Goal: Task Accomplishment & Management: Use online tool/utility

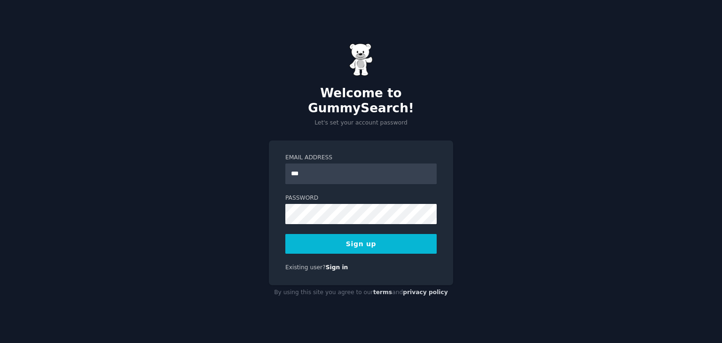
type input "**********"
click at [363, 237] on button "Sign up" at bounding box center [361, 244] width 151 height 20
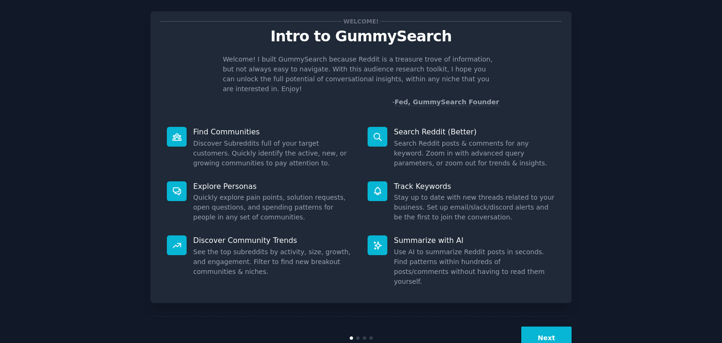
scroll to position [17, 0]
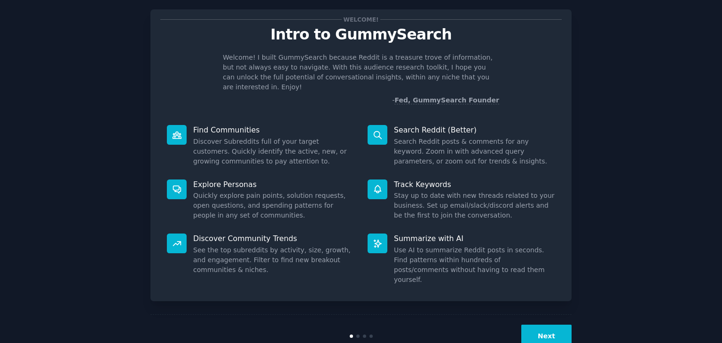
click at [531, 325] on button "Next" at bounding box center [547, 336] width 50 height 23
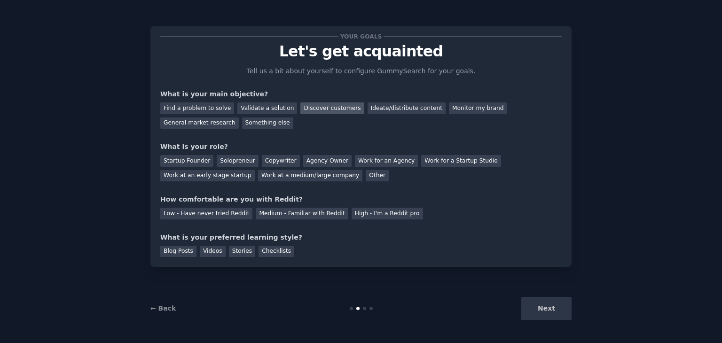
click at [310, 110] on div "Discover customers" at bounding box center [332, 109] width 63 height 12
click at [181, 163] on div "Startup Founder" at bounding box center [186, 161] width 53 height 12
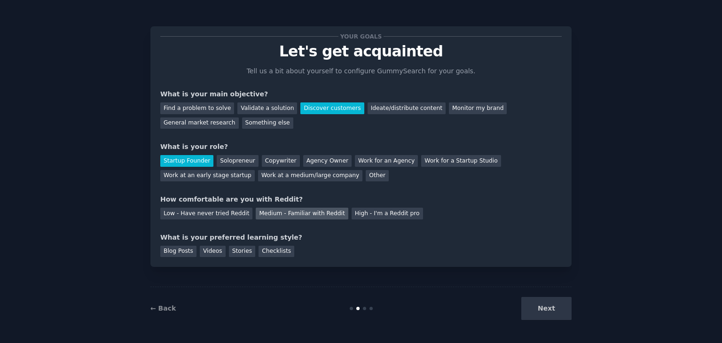
click at [282, 211] on div "Medium - Familiar with Reddit" at bounding box center [302, 214] width 92 height 12
click at [176, 251] on div "Blog Posts" at bounding box center [178, 252] width 36 height 12
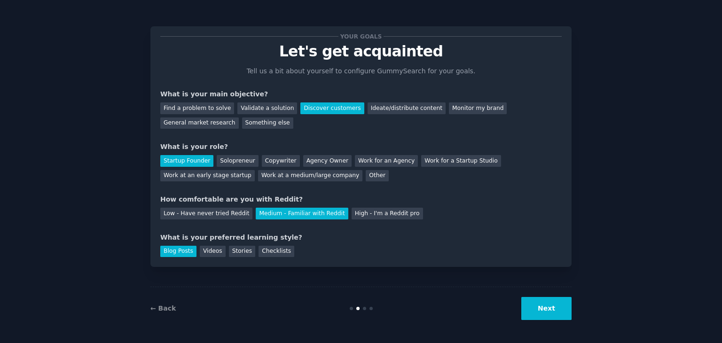
click at [546, 311] on button "Next" at bounding box center [547, 308] width 50 height 23
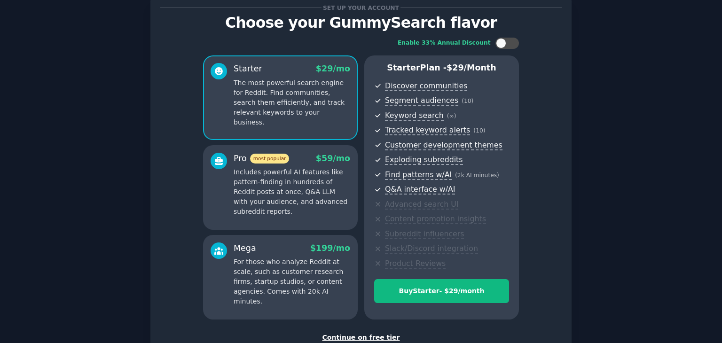
scroll to position [94, 0]
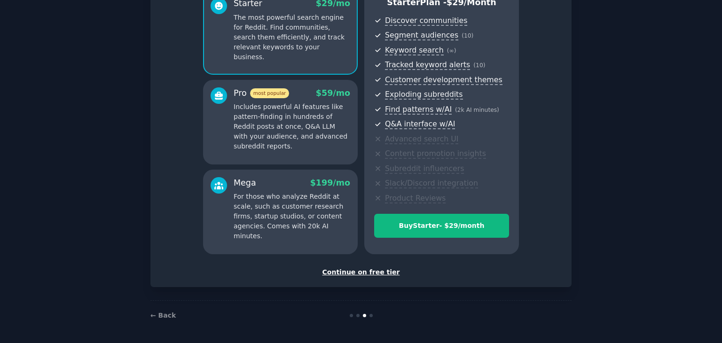
click at [364, 273] on div "Continue on free tier" at bounding box center [361, 273] width 402 height 10
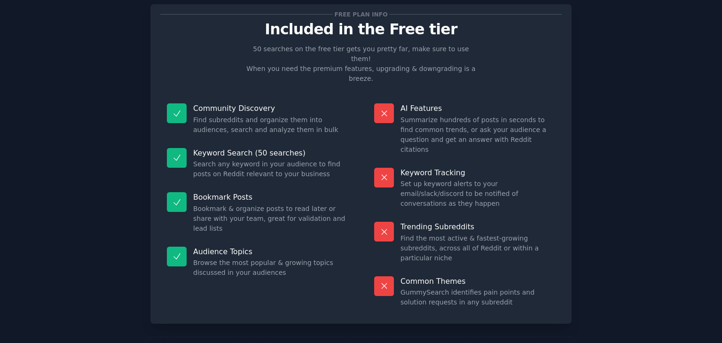
scroll to position [23, 0]
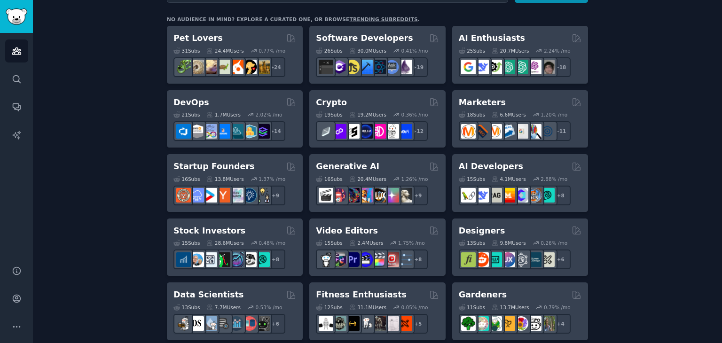
scroll to position [152, 0]
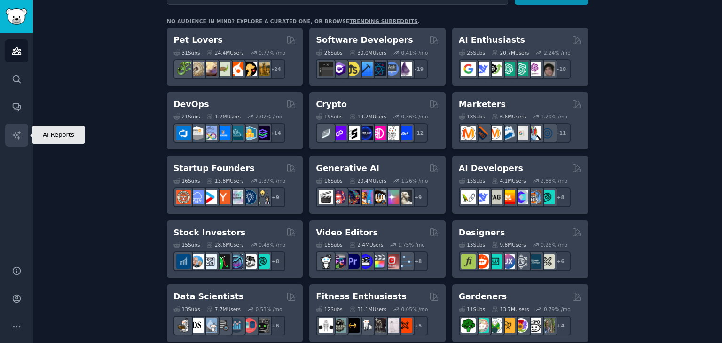
click at [15, 134] on icon "Sidebar" at bounding box center [16, 135] width 8 height 8
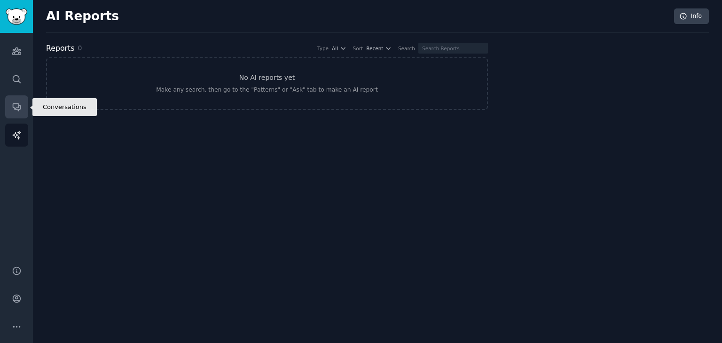
click at [11, 109] on link "Conversations" at bounding box center [16, 106] width 23 height 23
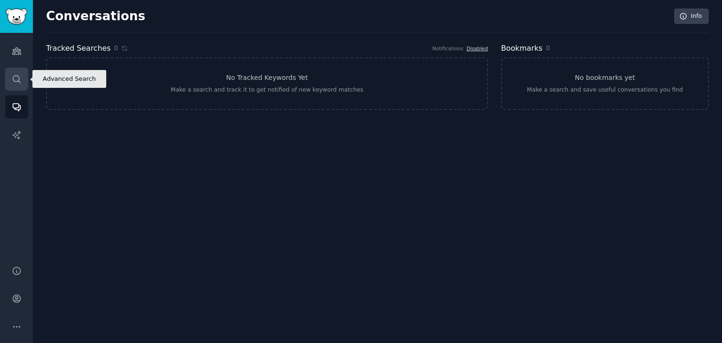
click at [13, 81] on icon "Sidebar" at bounding box center [17, 79] width 10 height 10
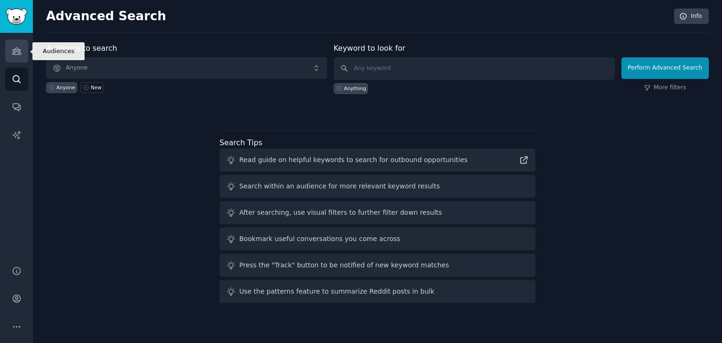
click at [19, 52] on icon "Sidebar" at bounding box center [16, 51] width 8 height 7
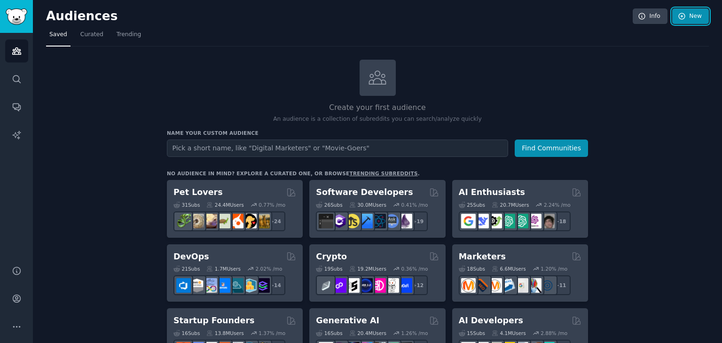
click at [687, 12] on link "New" at bounding box center [691, 16] width 37 height 16
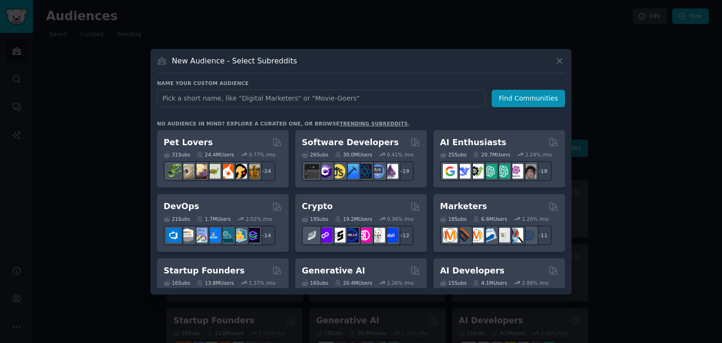
click at [289, 101] on input "text" at bounding box center [321, 98] width 328 height 17
type input "i"
type input "solo builders"
click at [510, 102] on button "Find Communities" at bounding box center [528, 98] width 73 height 17
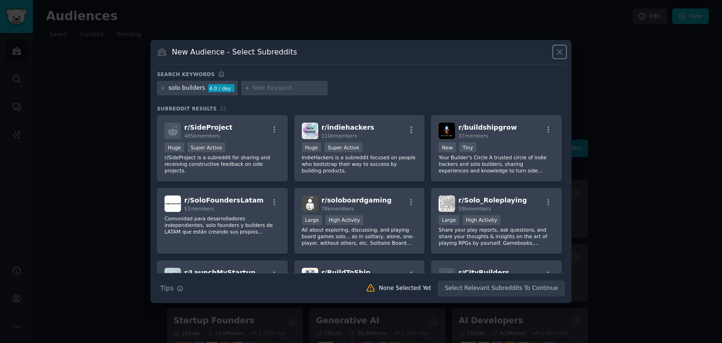
click at [562, 51] on icon at bounding box center [560, 52] width 10 height 10
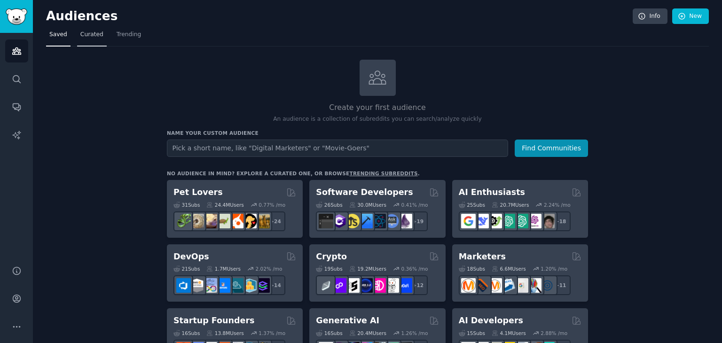
click at [92, 33] on span "Curated" at bounding box center [91, 35] width 23 height 8
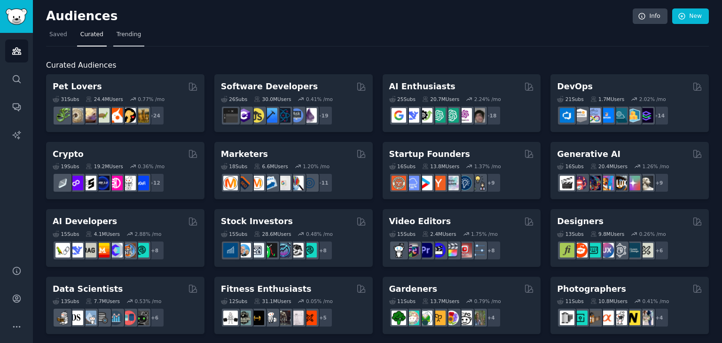
click at [117, 34] on span "Trending" at bounding box center [129, 35] width 24 height 8
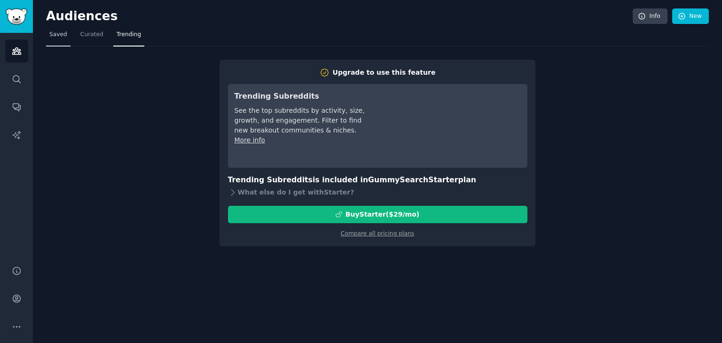
click at [56, 38] on span "Saved" at bounding box center [58, 35] width 18 height 8
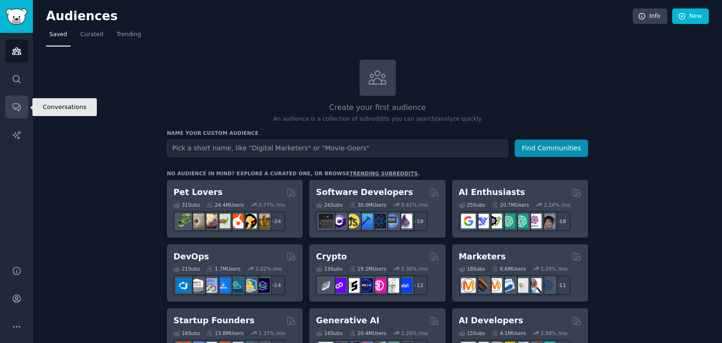
click at [17, 108] on icon "Sidebar" at bounding box center [17, 107] width 10 height 10
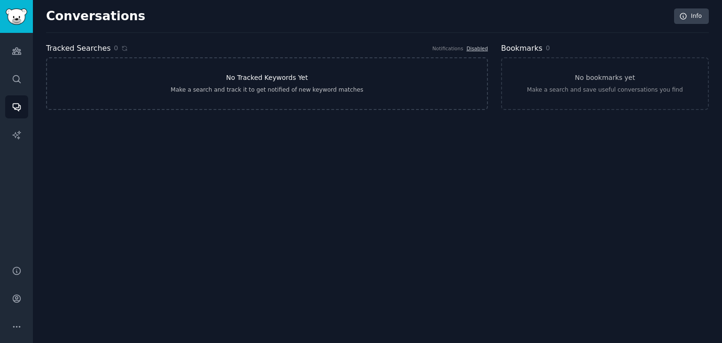
click at [149, 99] on link "No Tracked Keywords Yet Make a search and track it to get notified of new keywo…" at bounding box center [267, 83] width 442 height 53
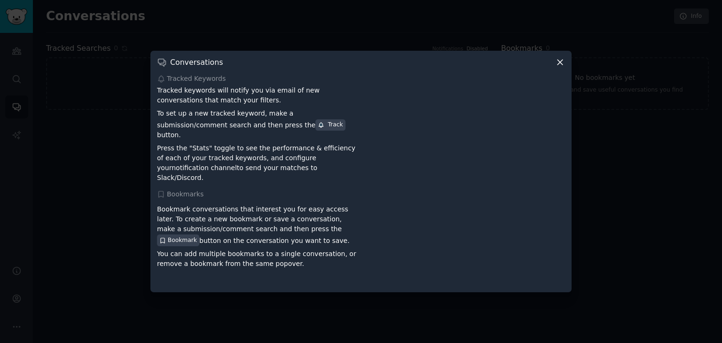
click at [561, 65] on icon at bounding box center [560, 62] width 5 height 5
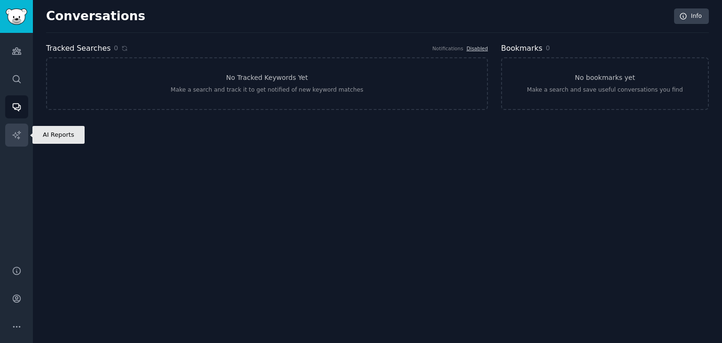
click at [17, 132] on icon "Sidebar" at bounding box center [16, 135] width 8 height 8
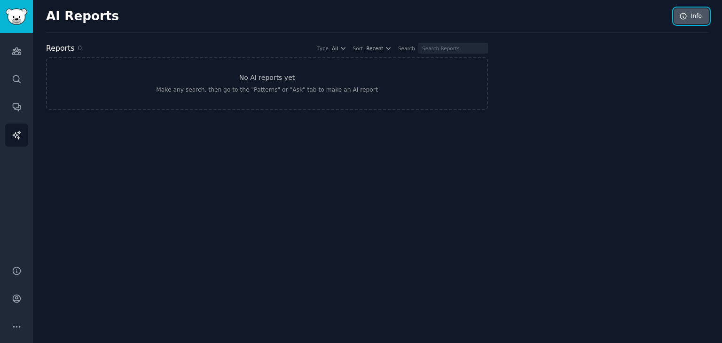
click at [696, 16] on link "Info" at bounding box center [692, 16] width 35 height 16
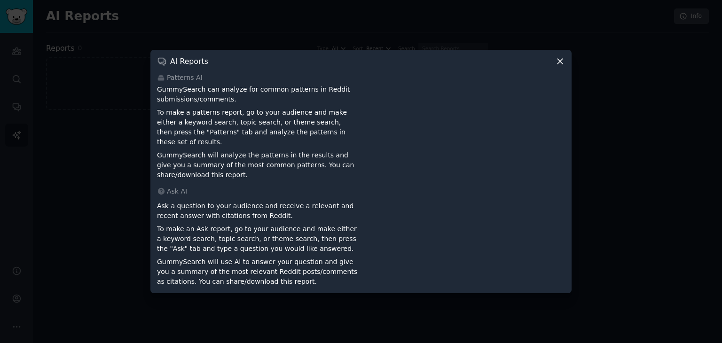
click at [561, 64] on icon at bounding box center [560, 61] width 5 height 5
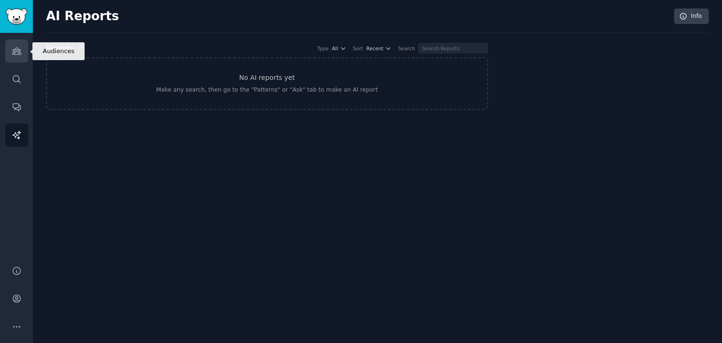
click at [15, 49] on icon "Sidebar" at bounding box center [16, 51] width 8 height 7
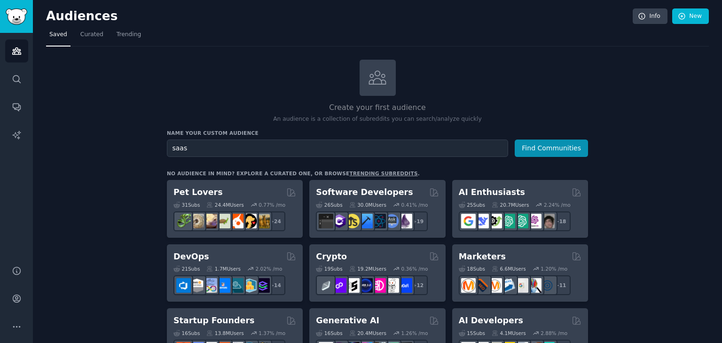
type input "saas"
click at [515, 140] on button "Find Communities" at bounding box center [551, 148] width 73 height 17
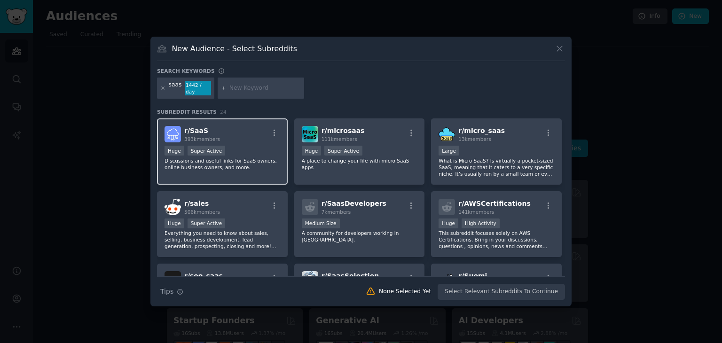
click at [247, 140] on div "r/ SaaS 393k members Huge Super Active Discussions and useful links for SaaS ow…" at bounding box center [222, 152] width 131 height 66
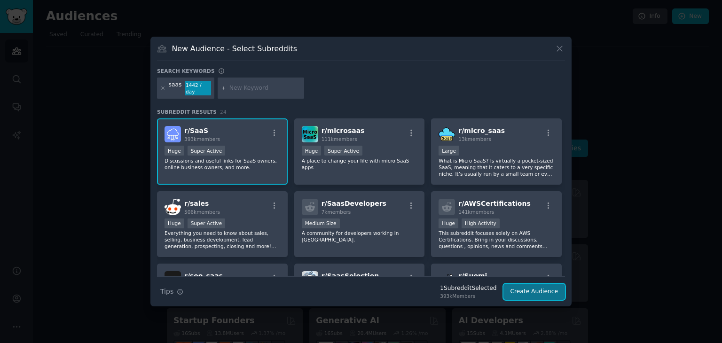
click at [538, 285] on button "Create Audience" at bounding box center [535, 292] width 62 height 16
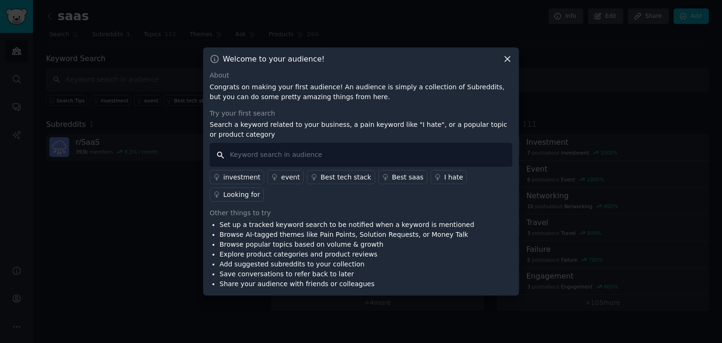
click at [345, 159] on input "text" at bounding box center [361, 155] width 303 height 24
type input "i need to automate"
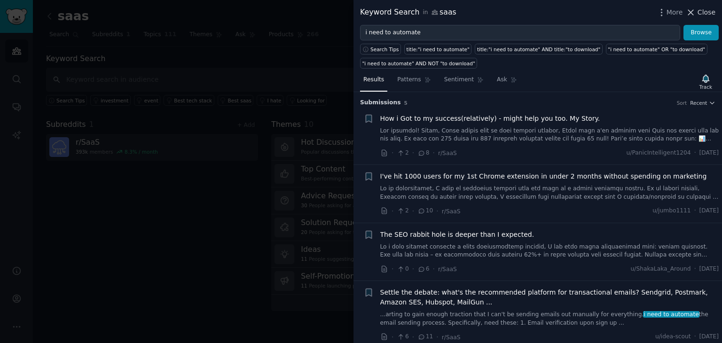
click at [702, 12] on span "Close" at bounding box center [707, 13] width 18 height 10
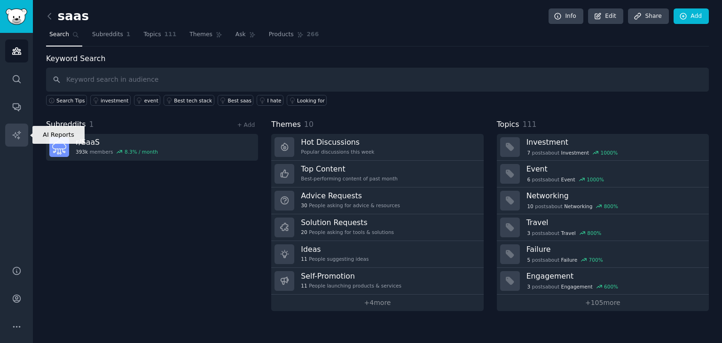
click at [16, 136] on icon "Sidebar" at bounding box center [17, 135] width 10 height 10
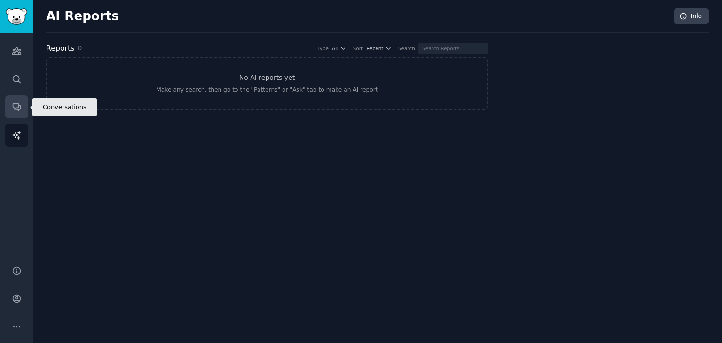
click at [13, 104] on icon "Sidebar" at bounding box center [17, 108] width 8 height 8
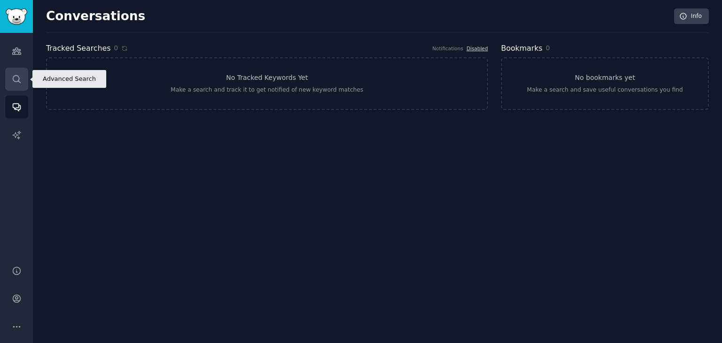
click at [13, 85] on link "Search" at bounding box center [16, 79] width 23 height 23
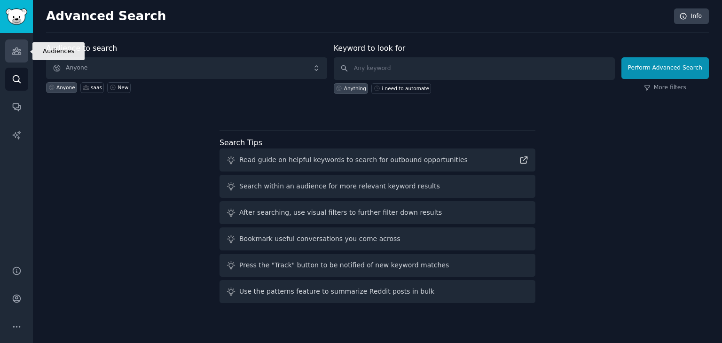
click at [19, 52] on icon "Sidebar" at bounding box center [16, 51] width 8 height 7
